Goal: Task Accomplishment & Management: Complete application form

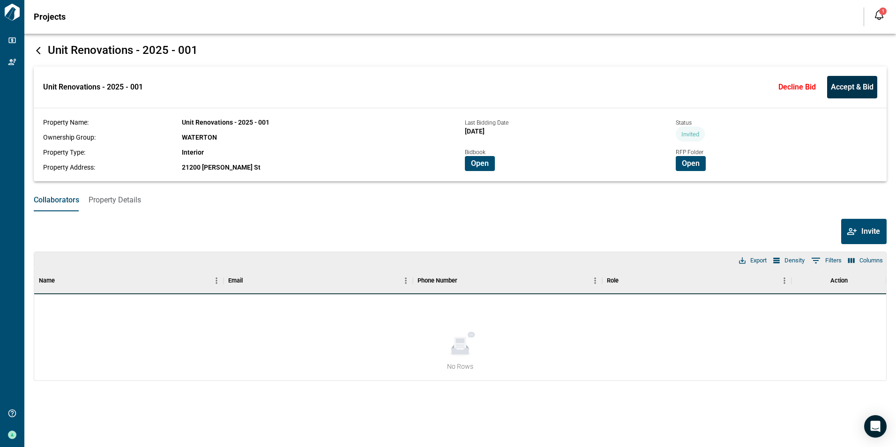
click at [856, 85] on span "Accept & Bid" at bounding box center [852, 87] width 43 height 9
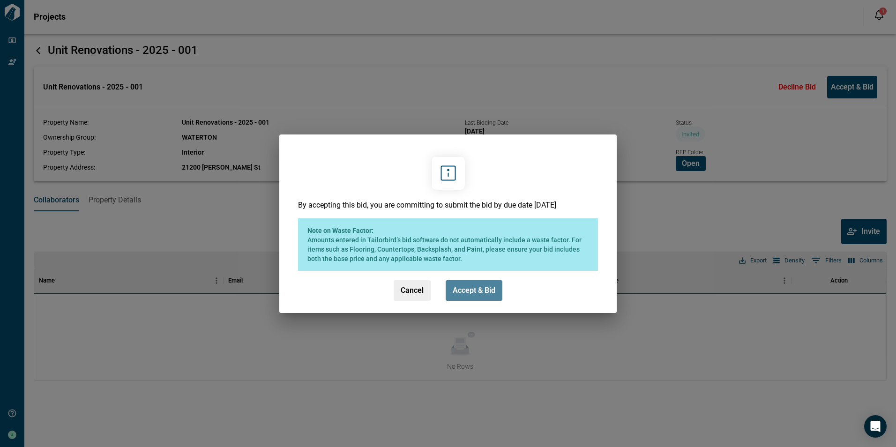
click at [467, 286] on span "Accept & Bid" at bounding box center [474, 290] width 43 height 9
